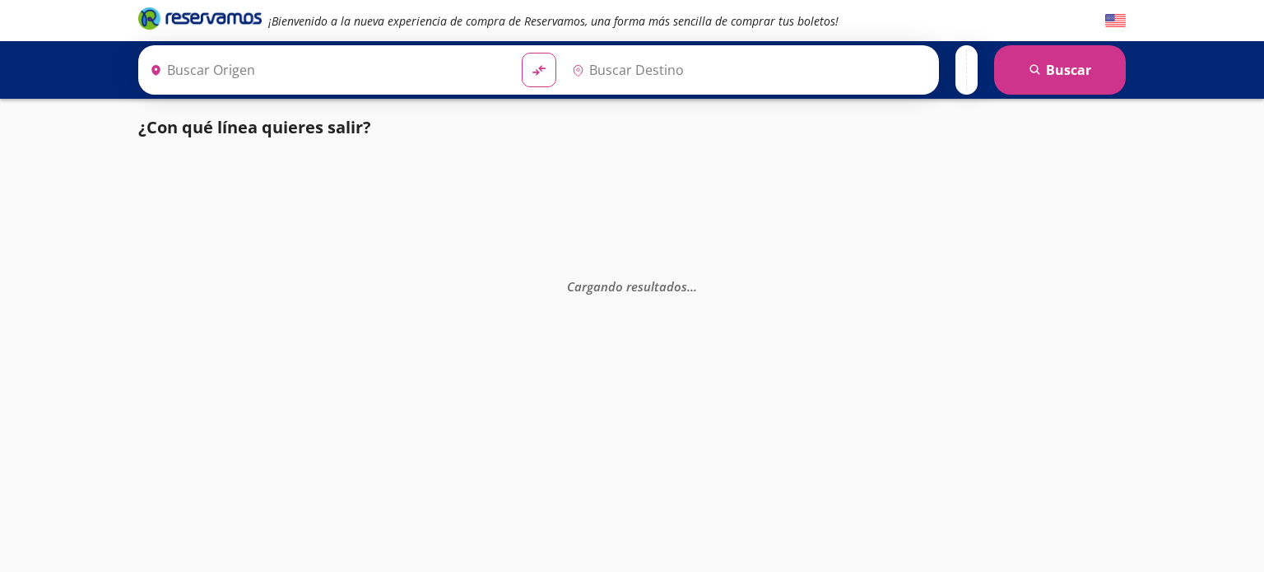
type input "[GEOGRAPHIC_DATA], [GEOGRAPHIC_DATA]"
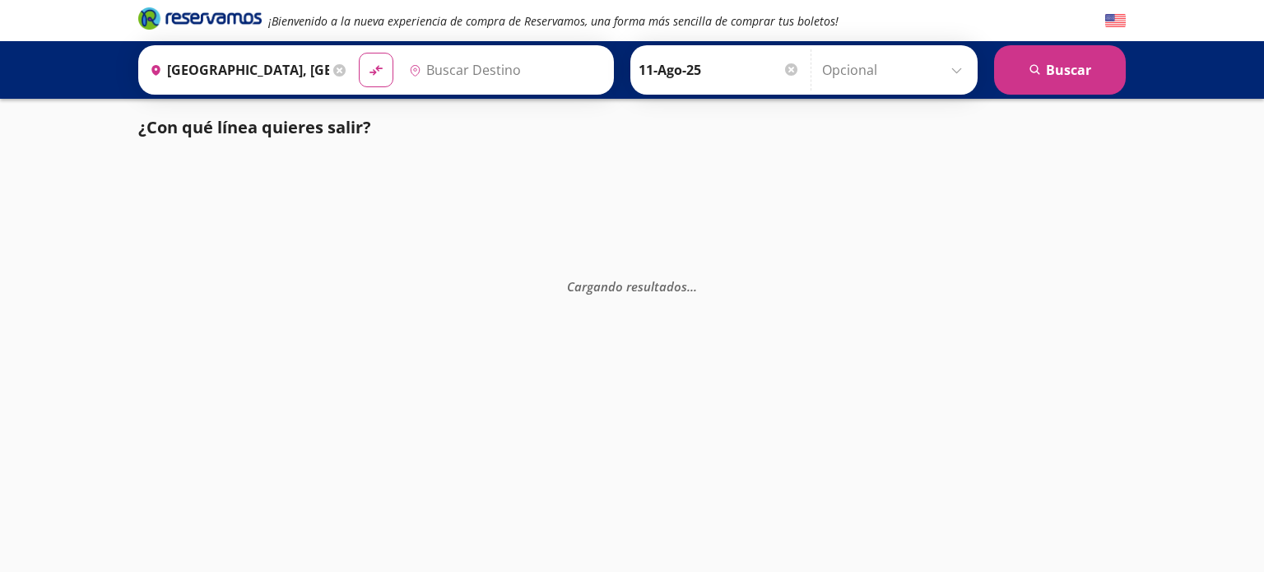
type input "Manzanillo, Colima"
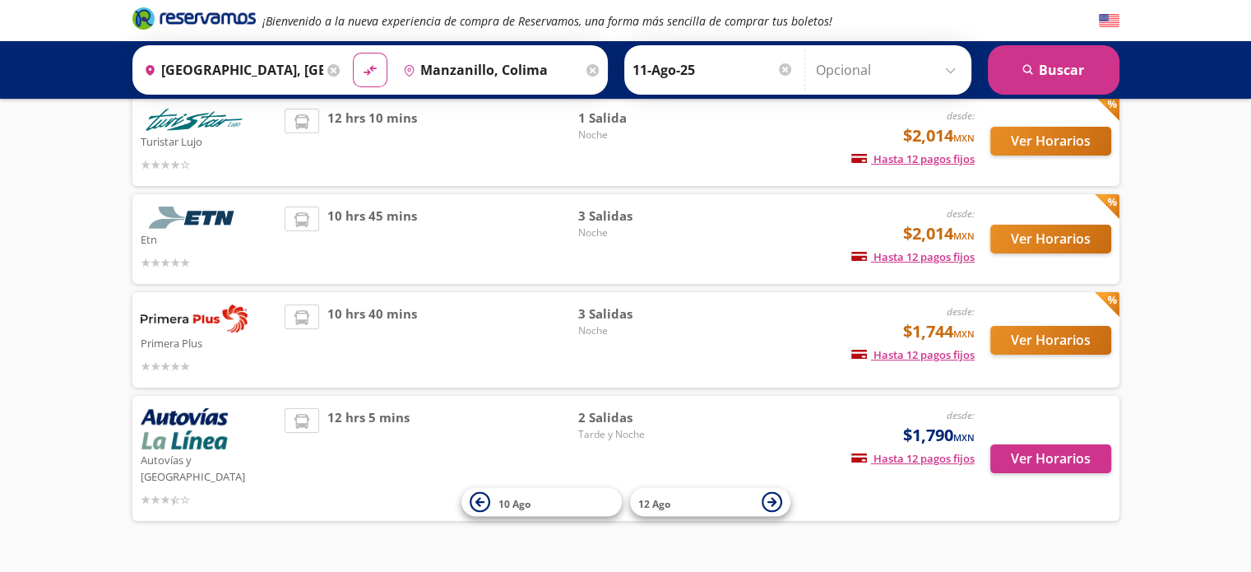
scroll to position [158, 0]
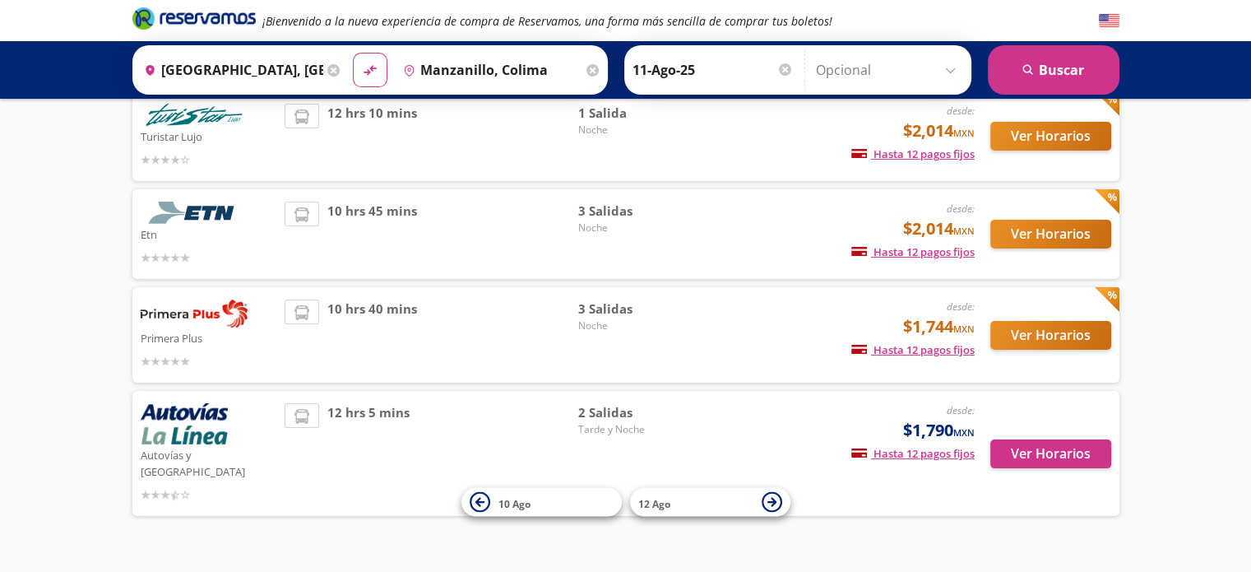
click at [730, 120] on div "desde: $2,014 MXN Hasta 12 pagos fijos Pagos fijos en compras mayores a $30 MXN…" at bounding box center [838, 136] width 272 height 65
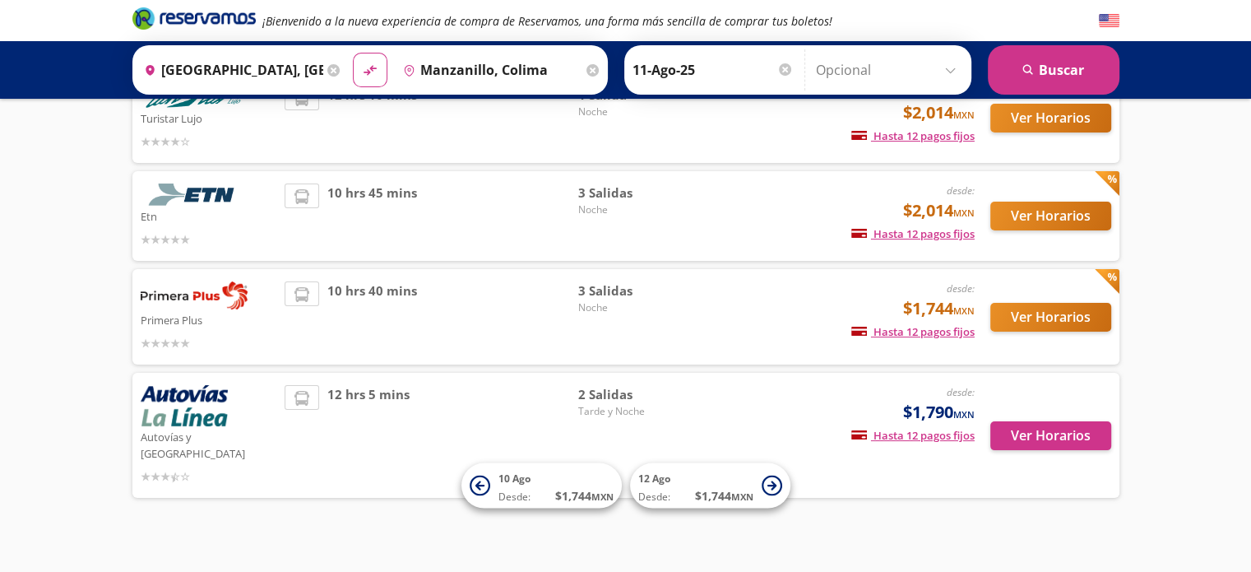
scroll to position [142, 0]
click at [1046, 335] on div "Ver Horarios" at bounding box center [1043, 317] width 137 height 71
click at [1021, 318] on button "Ver Horarios" at bounding box center [1050, 318] width 121 height 29
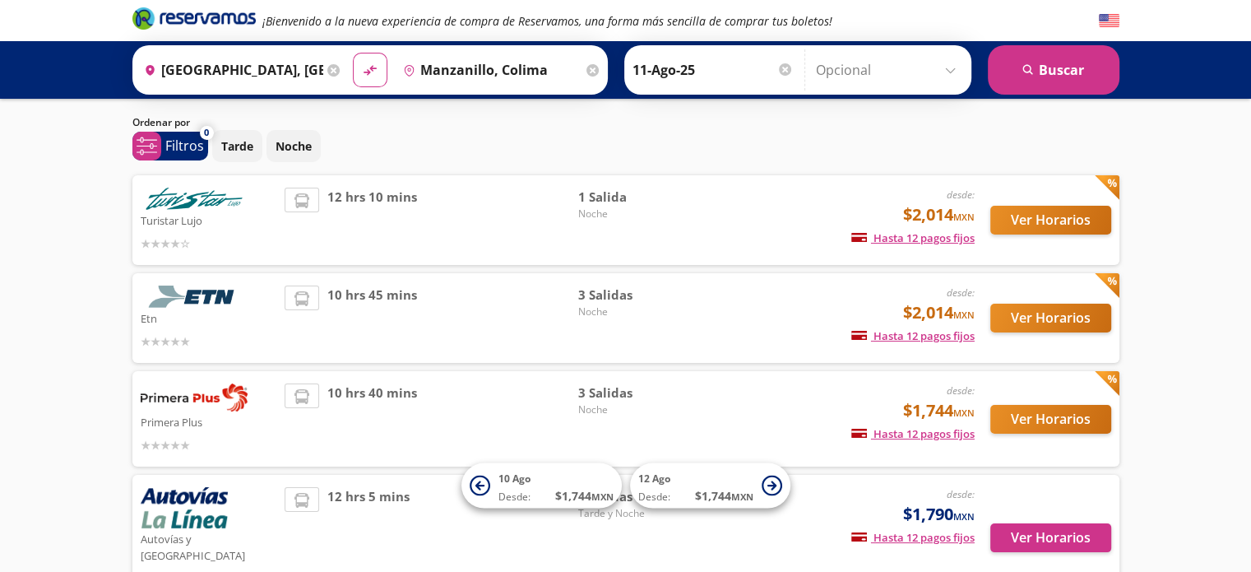
scroll to position [39, 0]
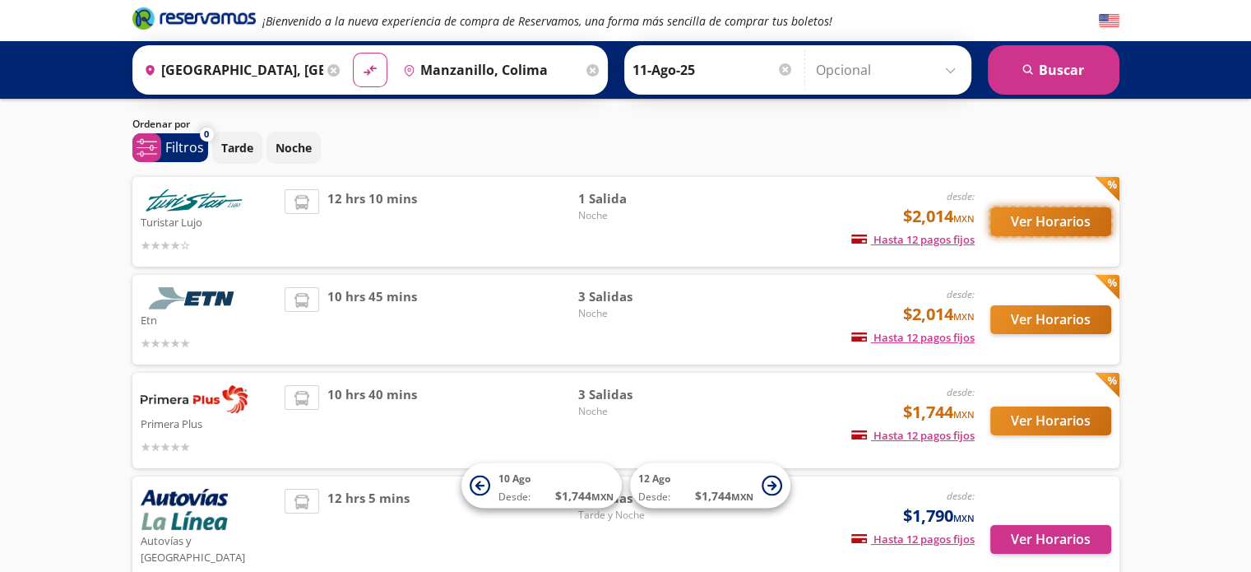
click at [1043, 220] on button "Ver Horarios" at bounding box center [1050, 221] width 121 height 29
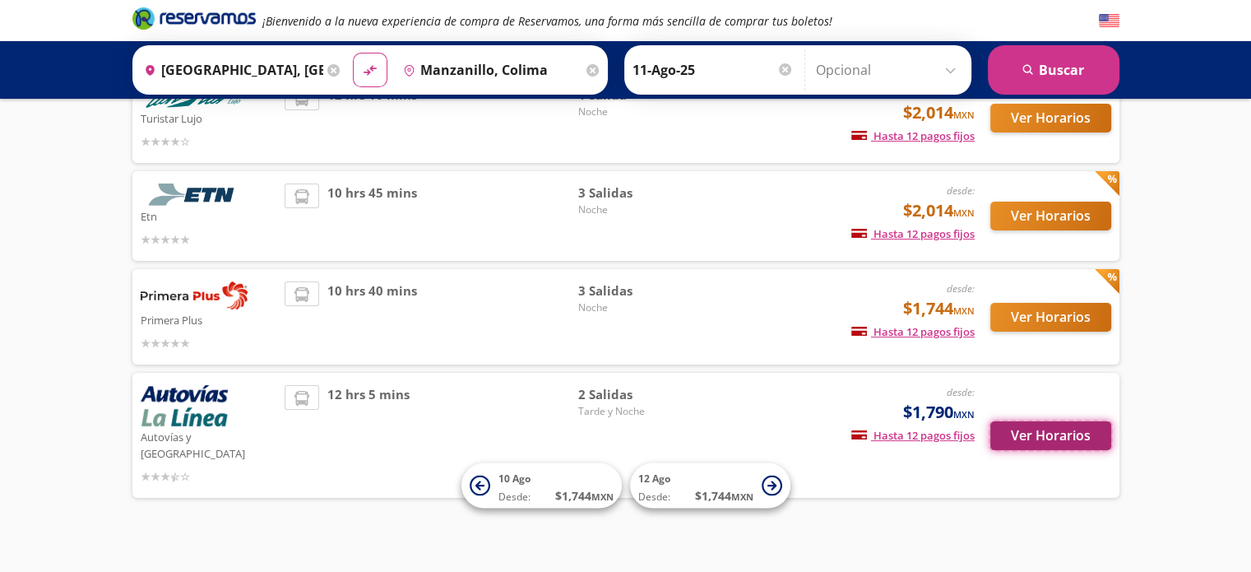
click at [1073, 422] on button "Ver Horarios" at bounding box center [1050, 435] width 121 height 29
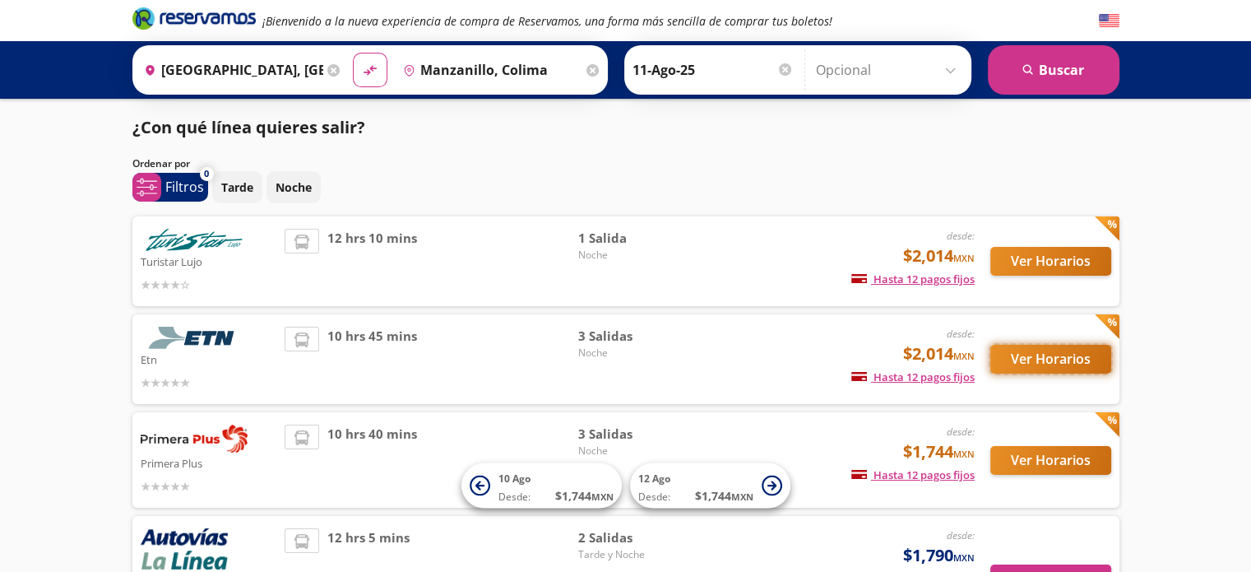
click at [1022, 349] on button "Ver Horarios" at bounding box center [1050, 359] width 121 height 29
click at [368, 241] on span "12 hrs 10 mins" at bounding box center [372, 261] width 90 height 65
click at [1069, 268] on button "Ver Horarios" at bounding box center [1050, 261] width 121 height 29
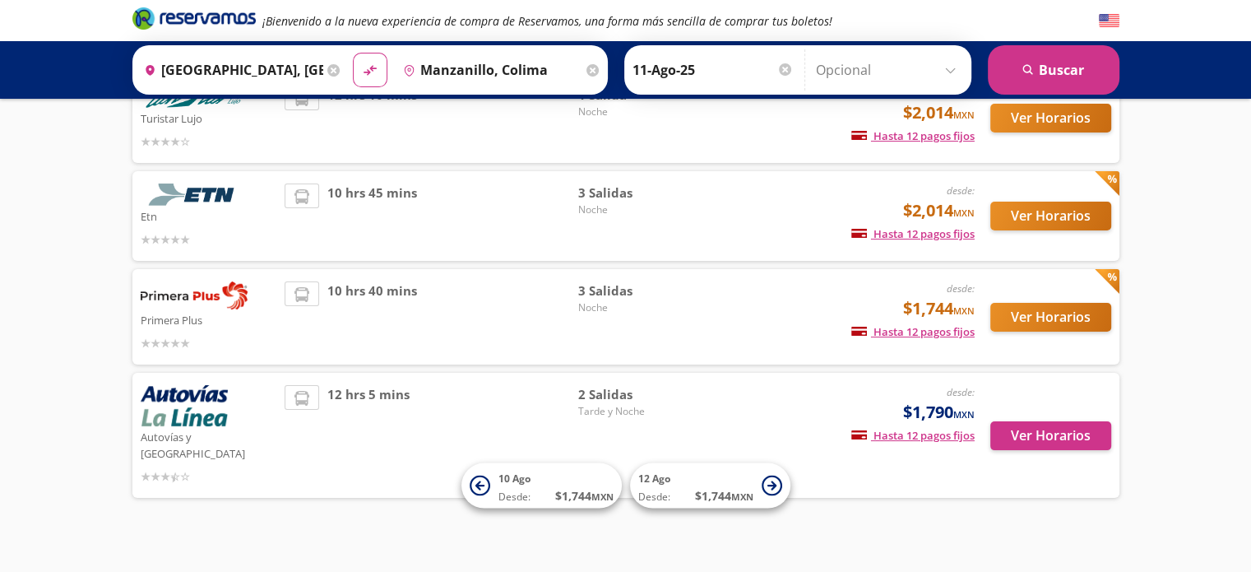
scroll to position [142, 0]
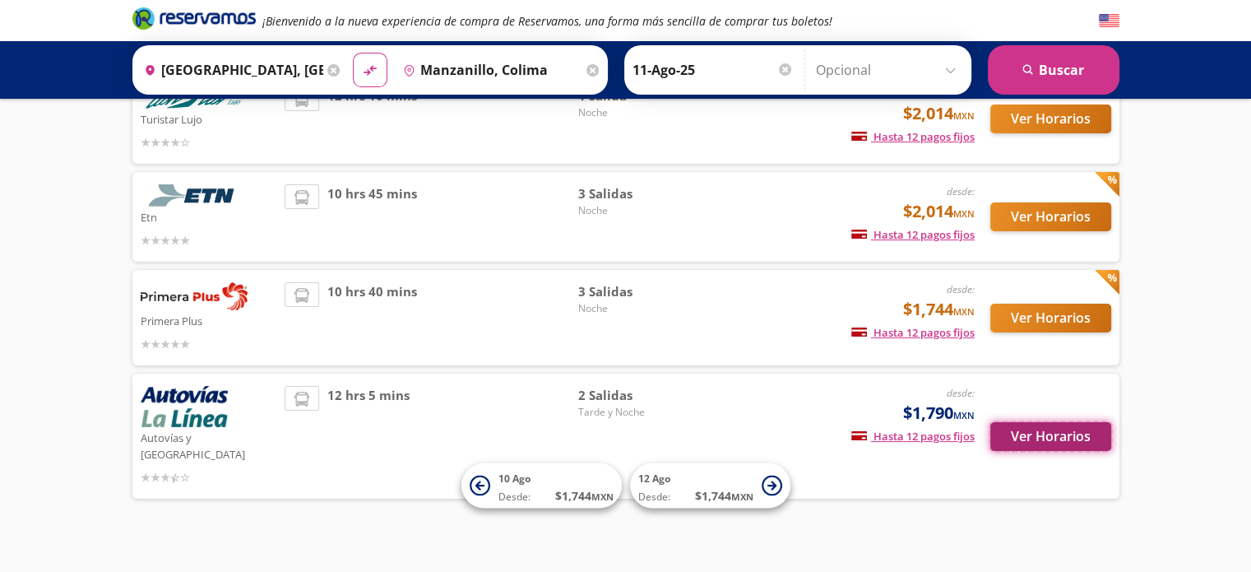
click at [1061, 429] on button "Ver Horarios" at bounding box center [1050, 436] width 121 height 29
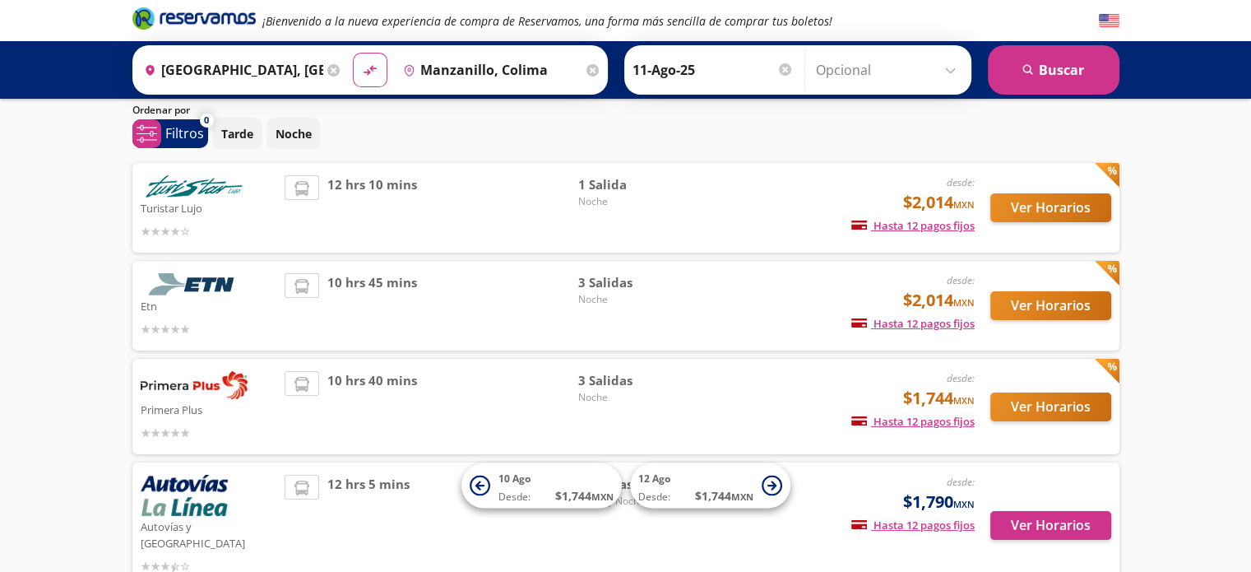
scroll to position [53, 0]
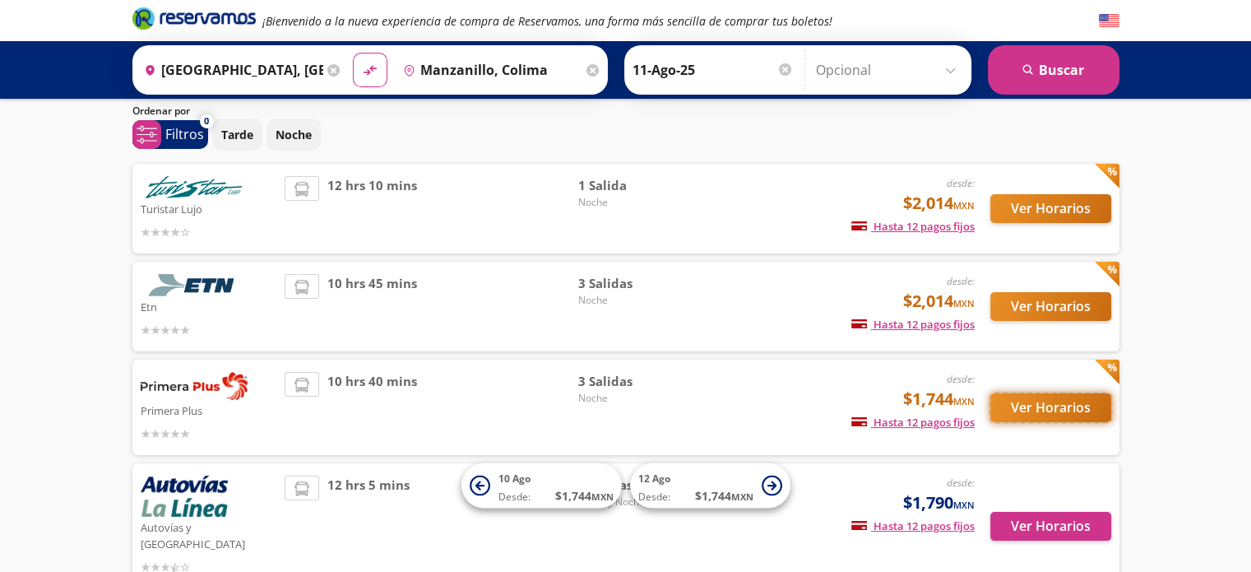
click at [1023, 407] on button "Ver Horarios" at bounding box center [1050, 407] width 121 height 29
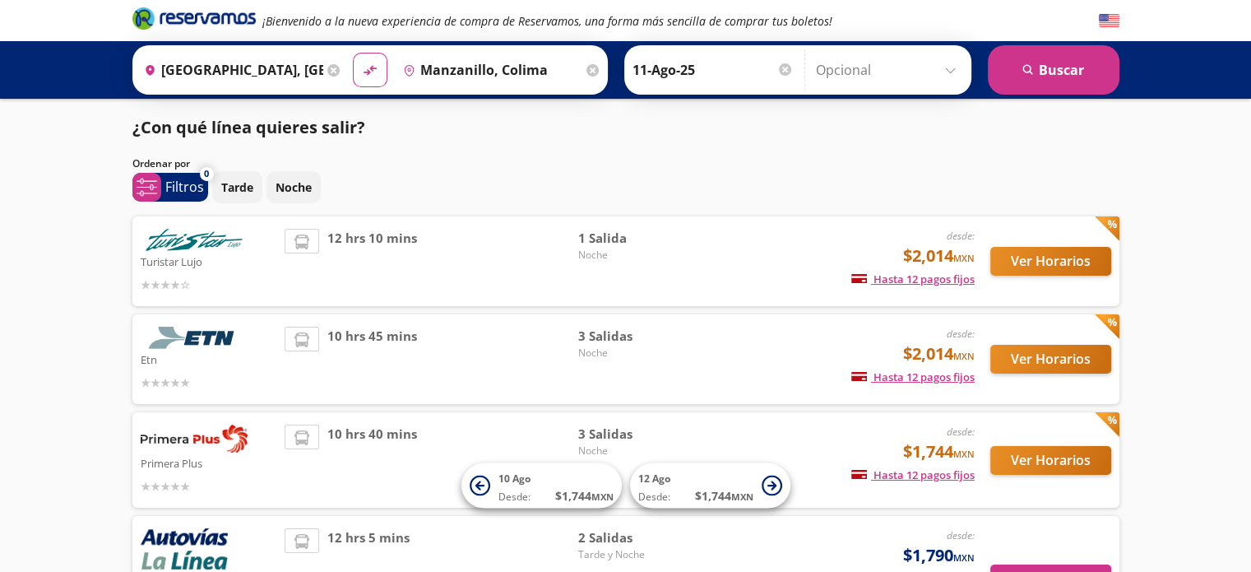
scroll to position [53, 0]
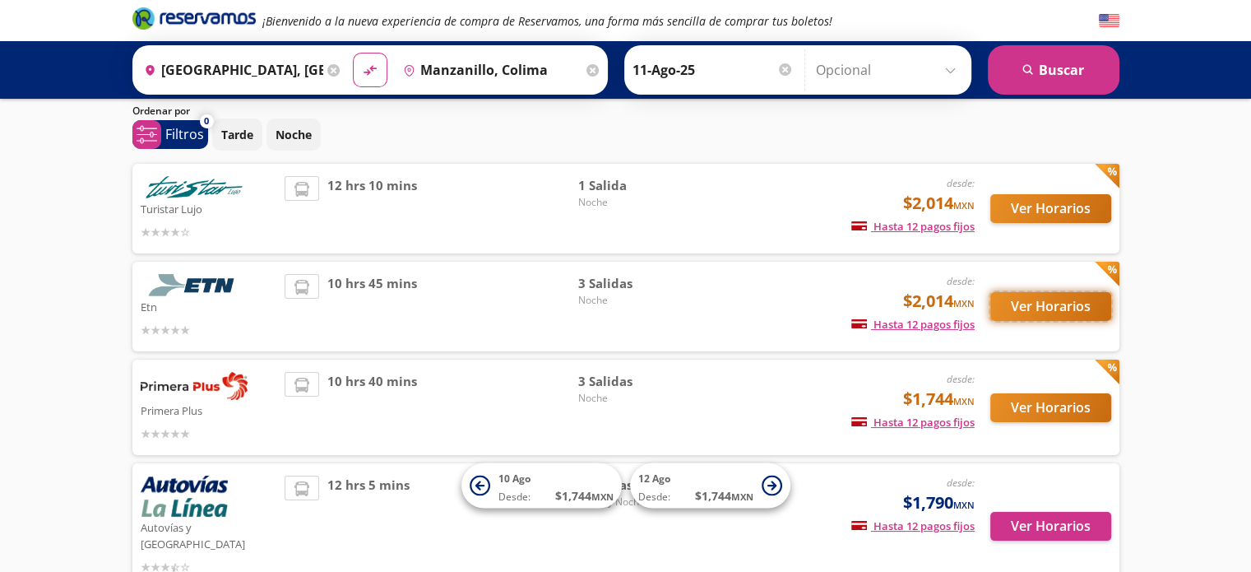
click at [1010, 299] on button "Ver Horarios" at bounding box center [1050, 306] width 121 height 29
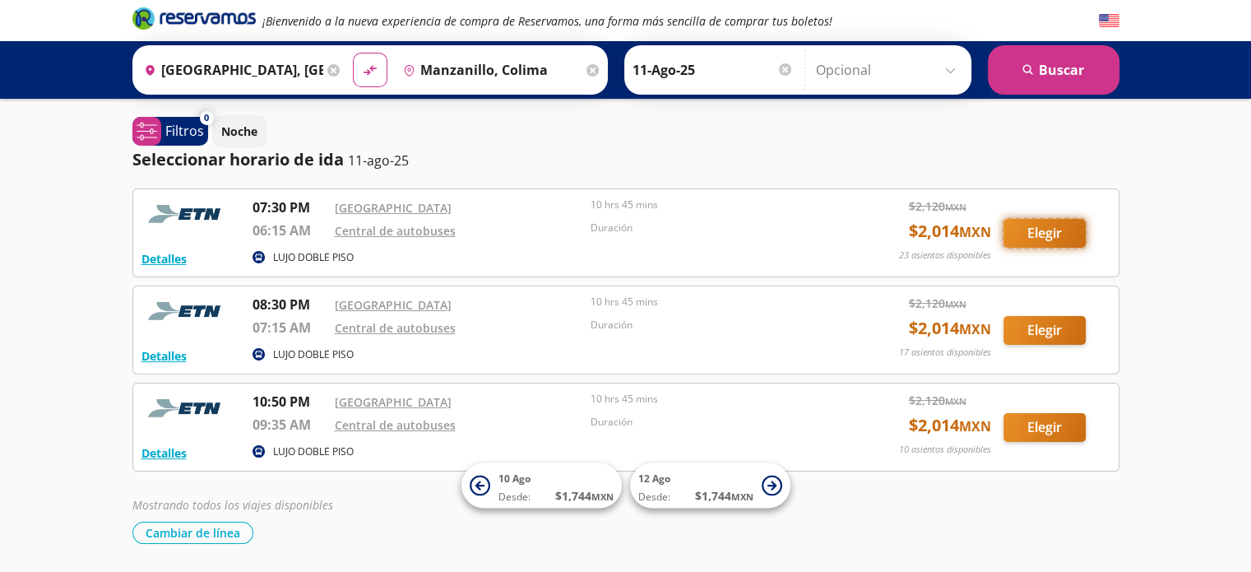
click at [1053, 234] on button "Elegir" at bounding box center [1045, 233] width 82 height 29
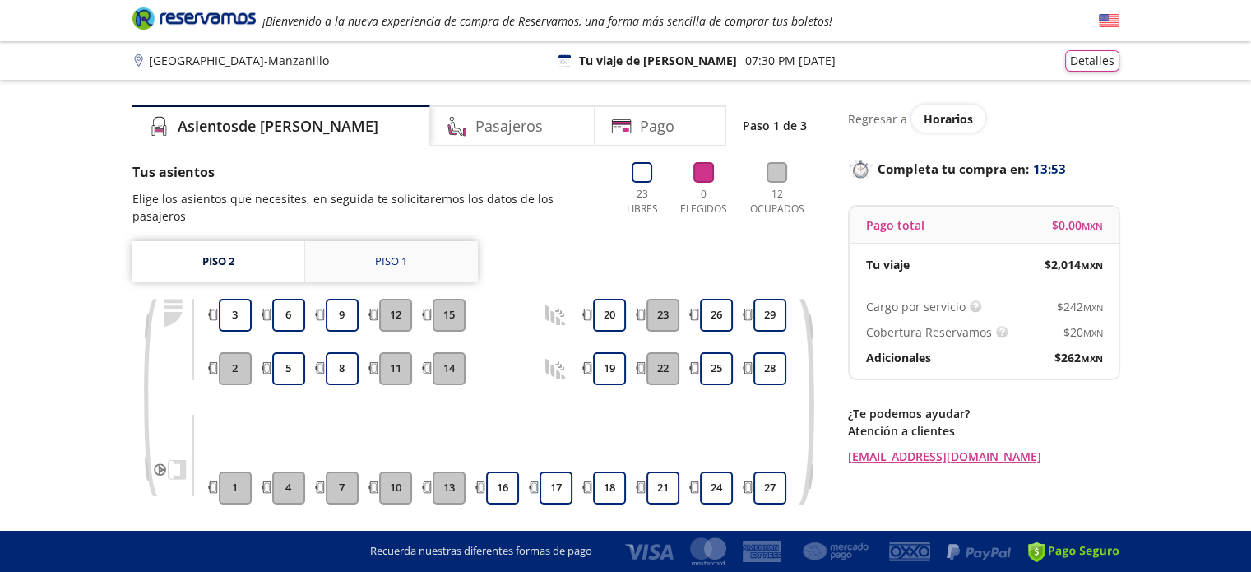
click at [384, 253] on link "Piso 1" at bounding box center [391, 261] width 173 height 41
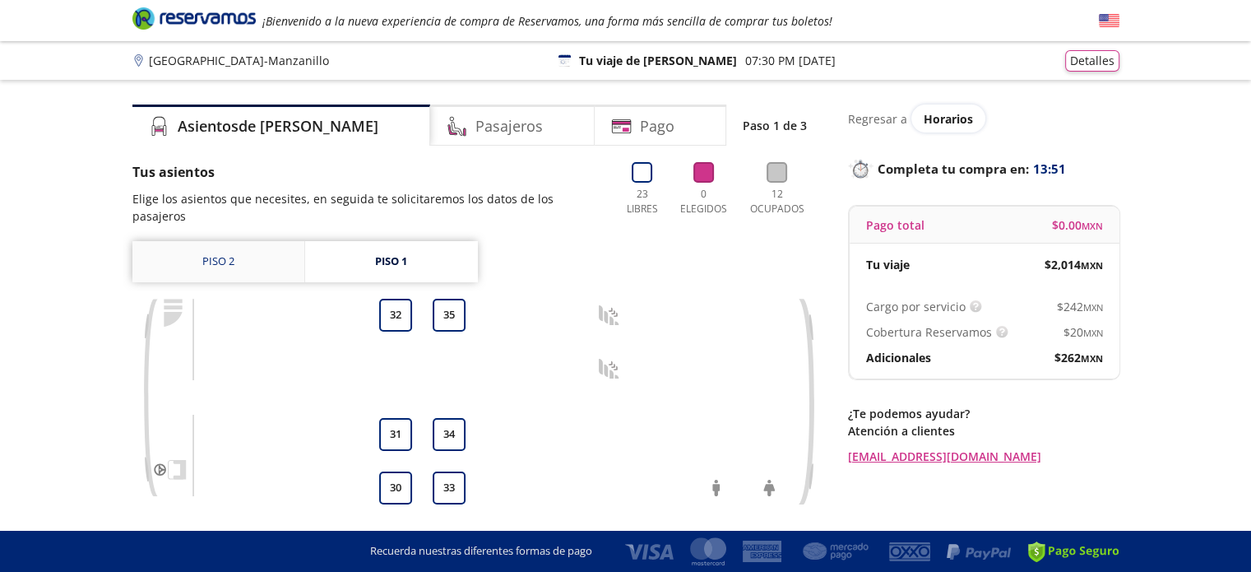
click at [210, 248] on link "Piso 2" at bounding box center [218, 261] width 172 height 41
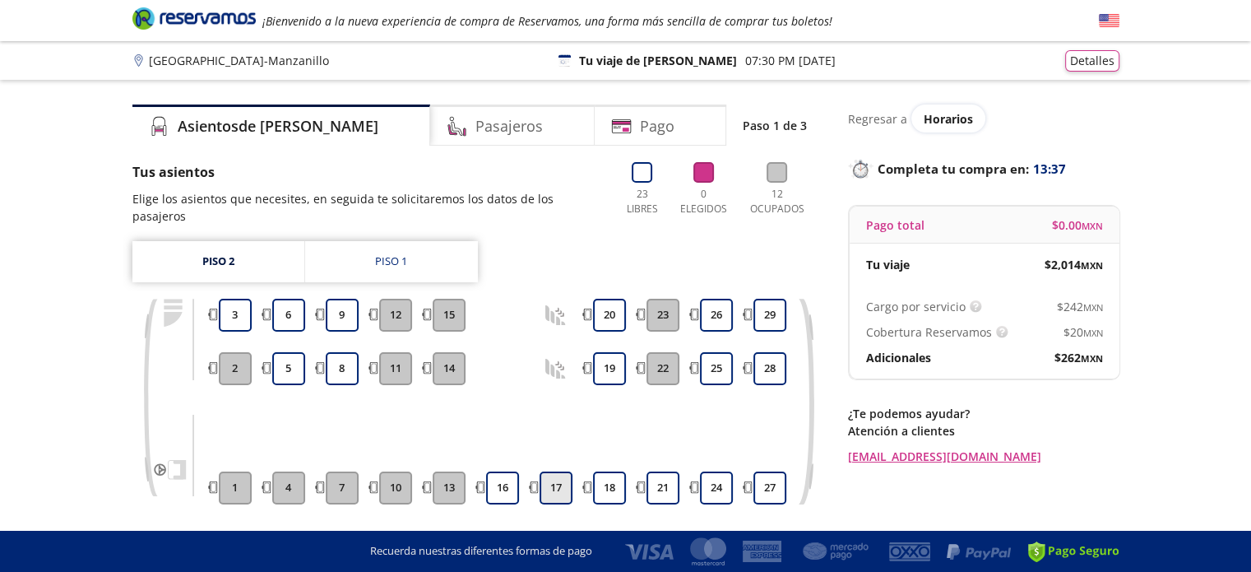
click at [556, 475] on button "17" at bounding box center [556, 487] width 33 height 33
